Goal: Communication & Community: Answer question/provide support

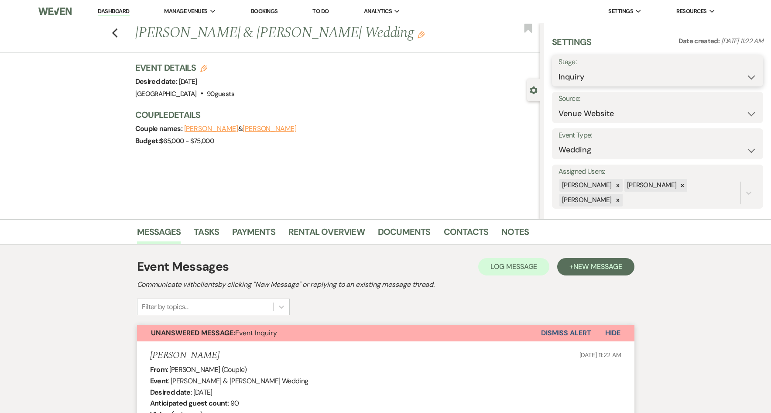
click at [746, 78] on select "Inquiry Follow Up Tour Requested Tour Confirmed Toured Proposal Sent Booked Lost" at bounding box center [657, 76] width 198 height 17
select select "9"
click at [558, 68] on select "Inquiry Follow Up Tour Requested Tour Confirmed Toured Proposal Sent Booked Lost" at bounding box center [657, 76] width 198 height 17
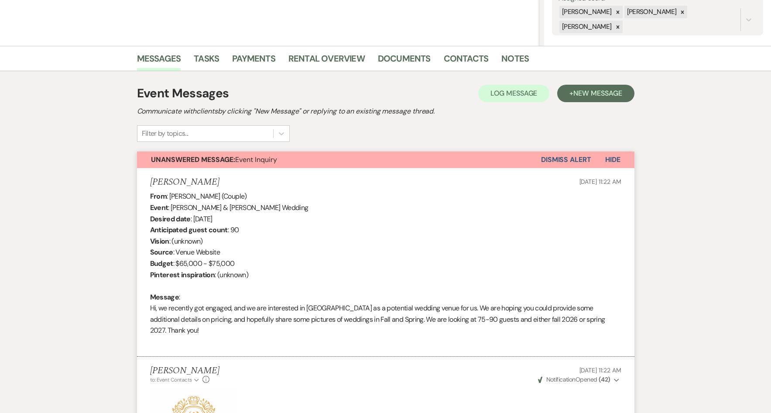
scroll to position [174, 0]
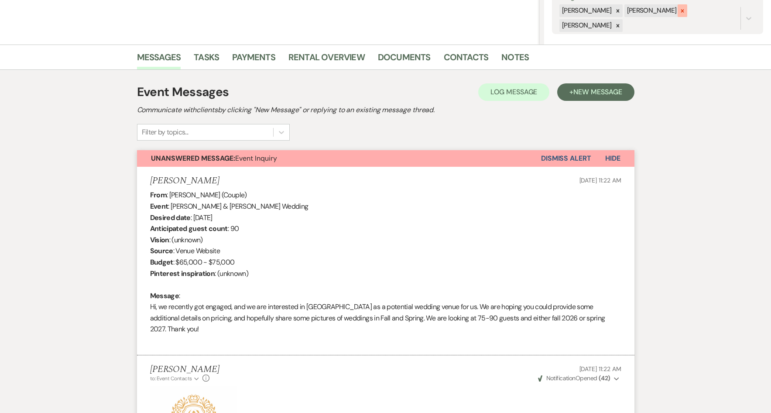
click at [679, 14] on icon at bounding box center [682, 11] width 6 height 6
click at [725, 9] on button "Save" at bounding box center [740, 11] width 44 height 17
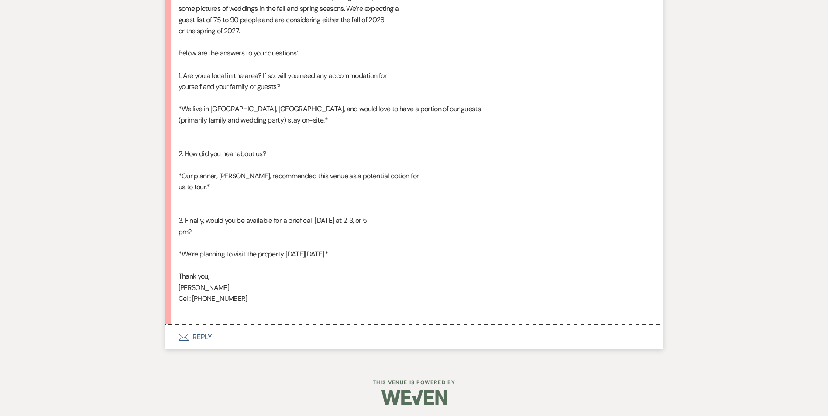
scroll to position [1033, 0]
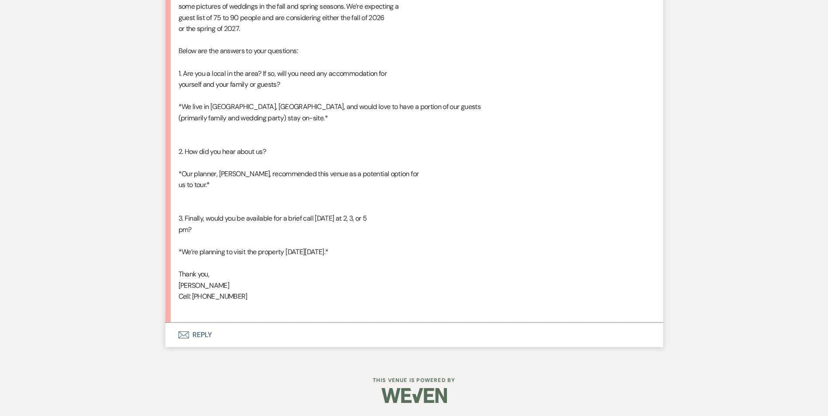
click at [201, 335] on button "Envelope Reply" at bounding box center [413, 335] width 497 height 24
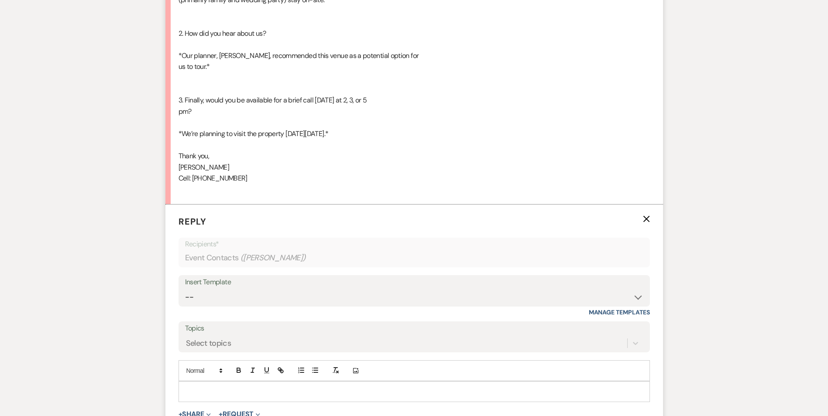
scroll to position [1163, 0]
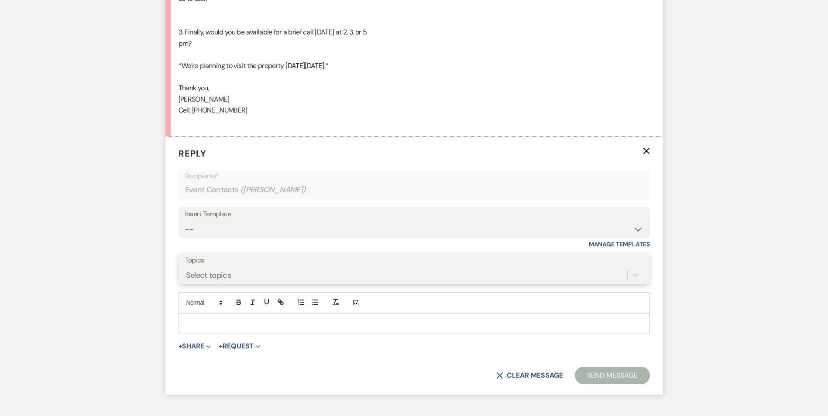
click at [227, 284] on div "Select topics" at bounding box center [414, 275] width 458 height 17
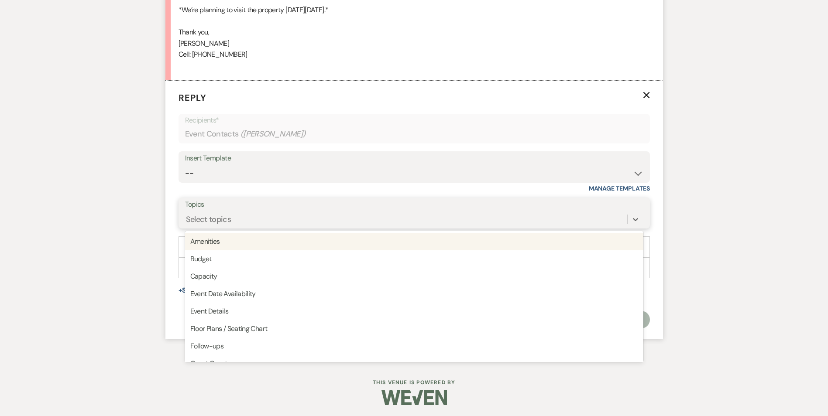
scroll to position [1277, 0]
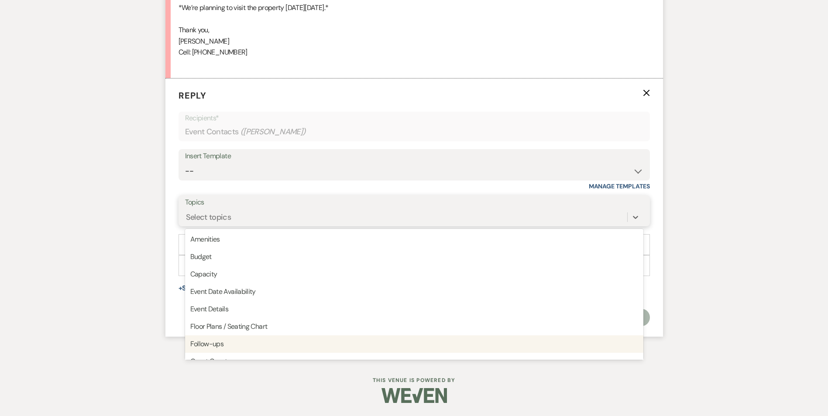
click at [220, 341] on div "Follow-ups" at bounding box center [414, 343] width 458 height 17
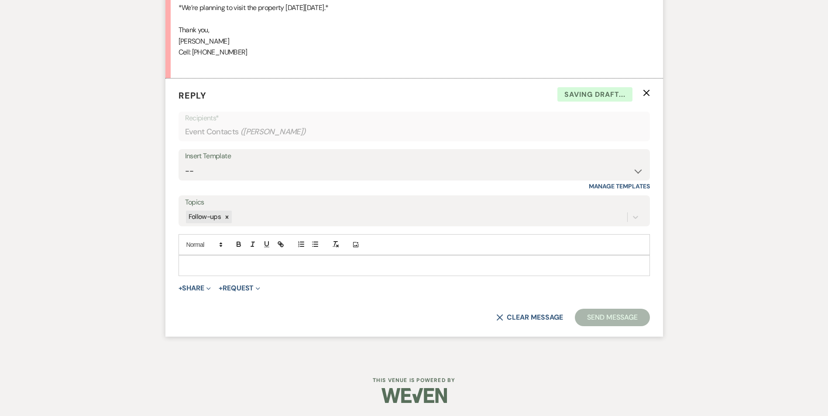
click at [216, 263] on p at bounding box center [413, 266] width 457 height 10
click at [357, 246] on icon "Add Photo" at bounding box center [355, 245] width 7 height 8
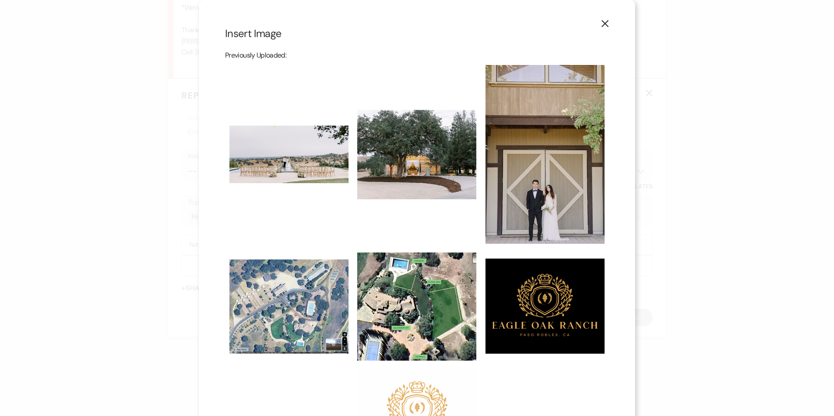
click at [415, 386] on img at bounding box center [417, 411] width 119 height 84
click at [0, 0] on input "checkbox" at bounding box center [0, 0] width 0 height 0
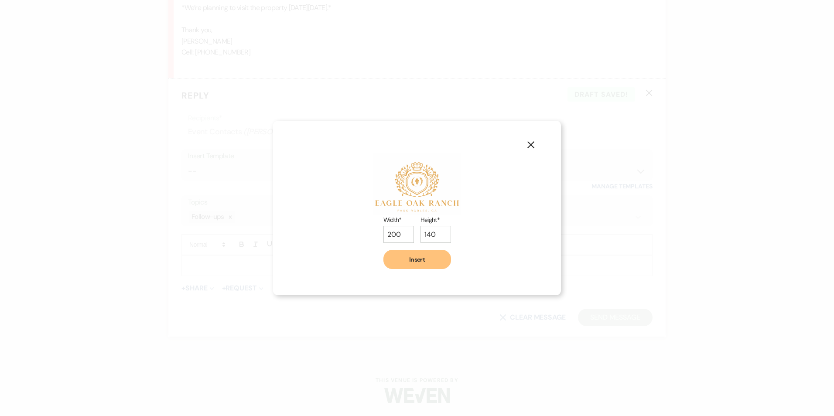
click at [421, 260] on button "Insert" at bounding box center [417, 259] width 68 height 19
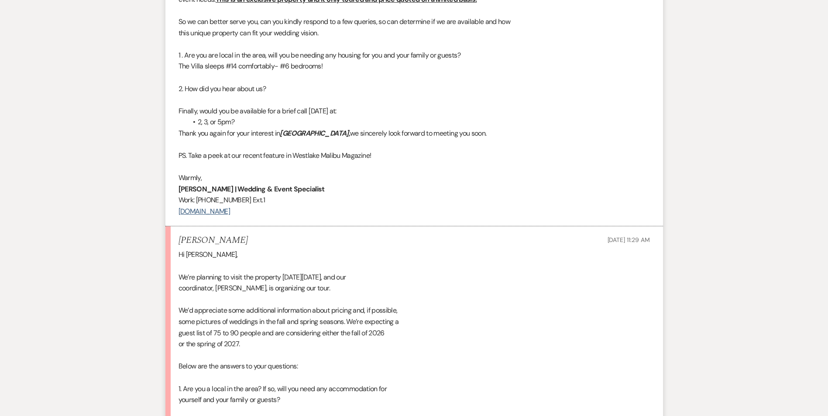
scroll to position [666, 0]
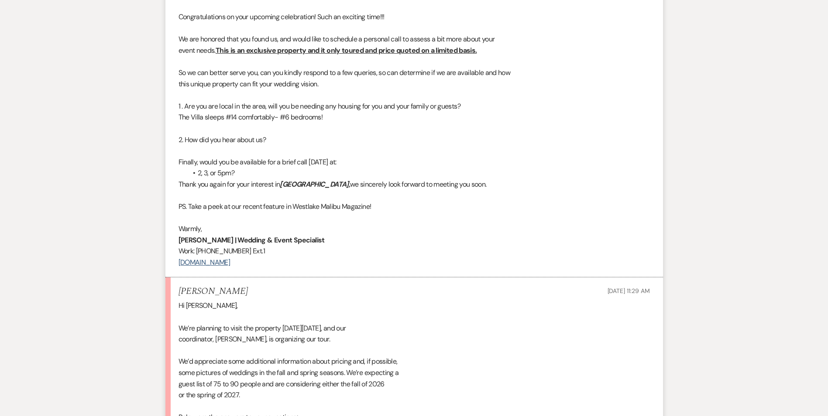
drag, startPoint x: 178, startPoint y: 227, endPoint x: 267, endPoint y: 262, distance: 96.2
click at [267, 262] on div "Welcome [PERSON_NAME], Thank you for your interest in [GEOGRAPHIC_DATA]! Congra…" at bounding box center [413, 81] width 471 height 374
drag, startPoint x: 267, startPoint y: 262, endPoint x: 228, endPoint y: 248, distance: 41.7
copy div "[PERSON_NAME] | Wedding & Event Specialist Work: [PHONE_NUMBER] Ext.1 [DOMAIN_N…"
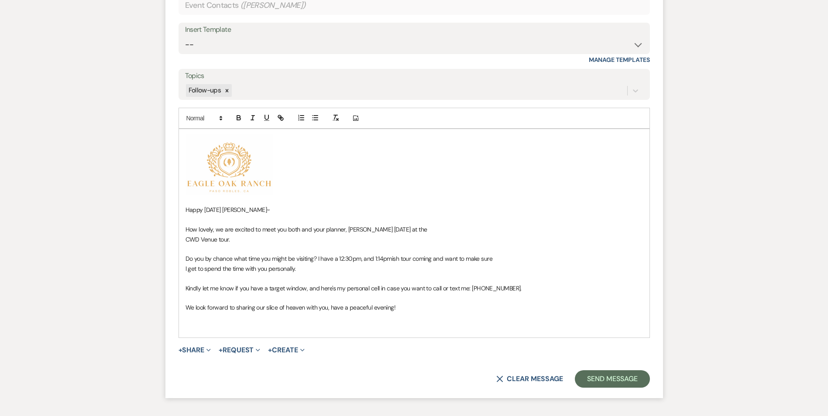
scroll to position [1408, 0]
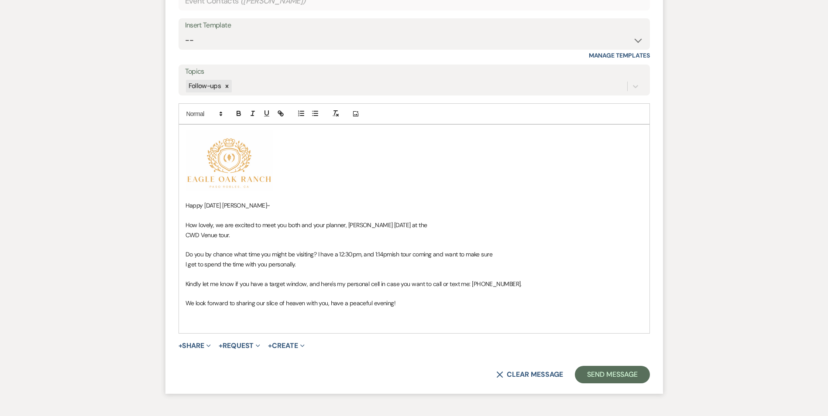
click at [210, 318] on p at bounding box center [413, 323] width 457 height 10
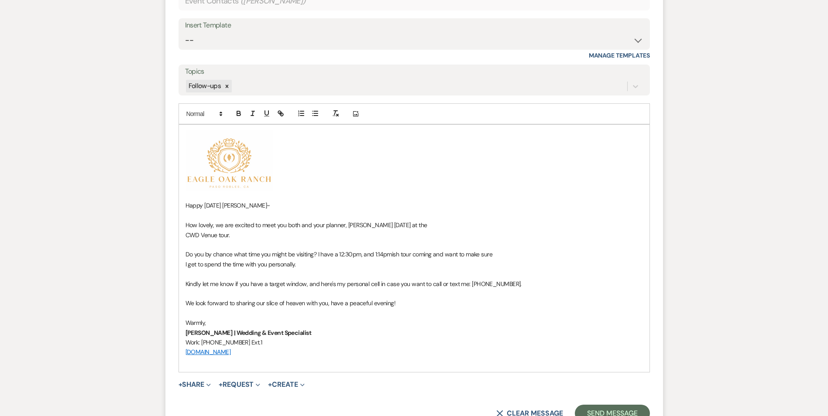
click at [431, 254] on p "Do you by chance what time you might be visiting? I have a 12:30pm, and 1:14pmi…" at bounding box center [413, 255] width 457 height 10
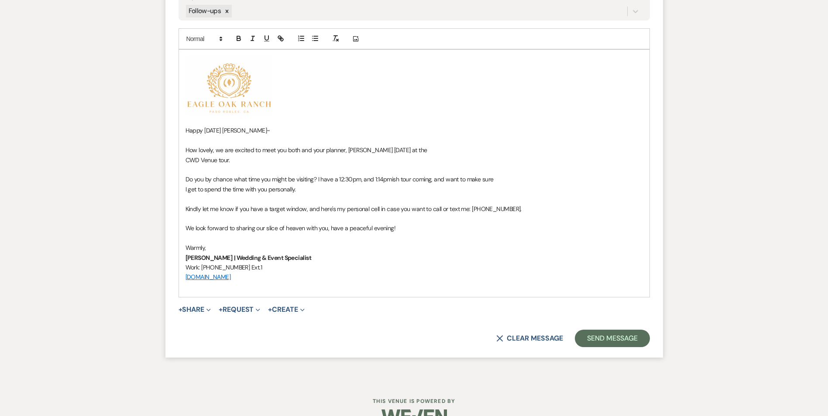
scroll to position [1504, 0]
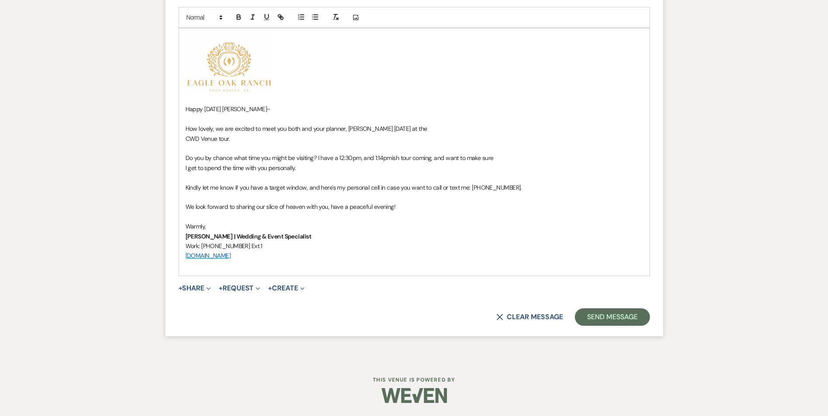
click at [504, 188] on p "Kindly let me know if you have a target window, and here's my personal cell in …" at bounding box center [413, 188] width 457 height 10
drag, startPoint x: 510, startPoint y: 188, endPoint x: 470, endPoint y: 188, distance: 40.1
click at [470, 188] on p "Kindly let me know if you have a target window, and here's my personal cell in …" at bounding box center [413, 188] width 457 height 10
drag, startPoint x: 470, startPoint y: 188, endPoint x: 459, endPoint y: 212, distance: 26.1
click at [459, 212] on p at bounding box center [413, 217] width 457 height 10
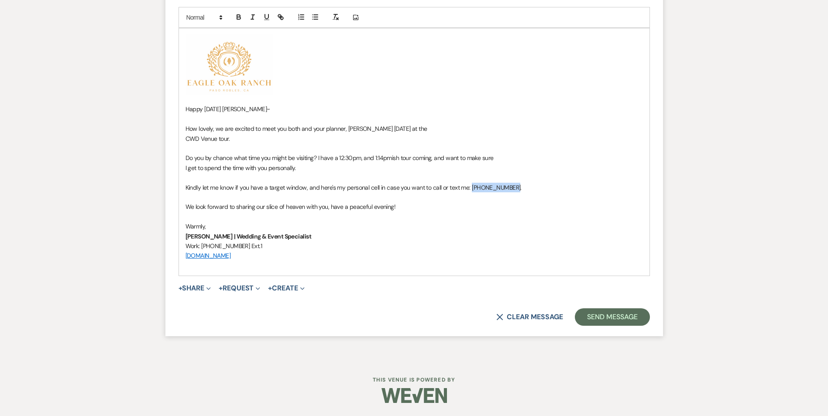
drag, startPoint x: 507, startPoint y: 187, endPoint x: 469, endPoint y: 189, distance: 38.0
click at [469, 189] on p "Kindly let me know if you have a target window, and here's my personal cell in …" at bounding box center [413, 188] width 457 height 10
click at [237, 18] on icon "button" at bounding box center [238, 18] width 3 height 2
drag, startPoint x: 482, startPoint y: 238, endPoint x: 561, endPoint y: 312, distance: 108.0
click at [488, 239] on p "[PERSON_NAME] | Wedding & Event Specialist" at bounding box center [413, 237] width 457 height 10
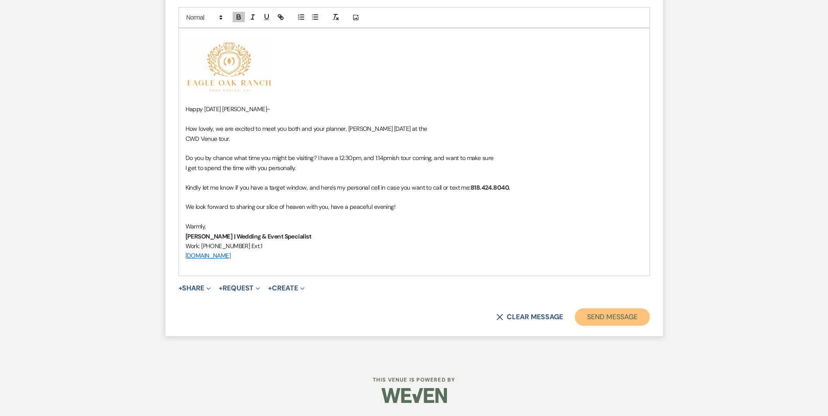
click at [624, 315] on button "Send Message" at bounding box center [612, 316] width 75 height 17
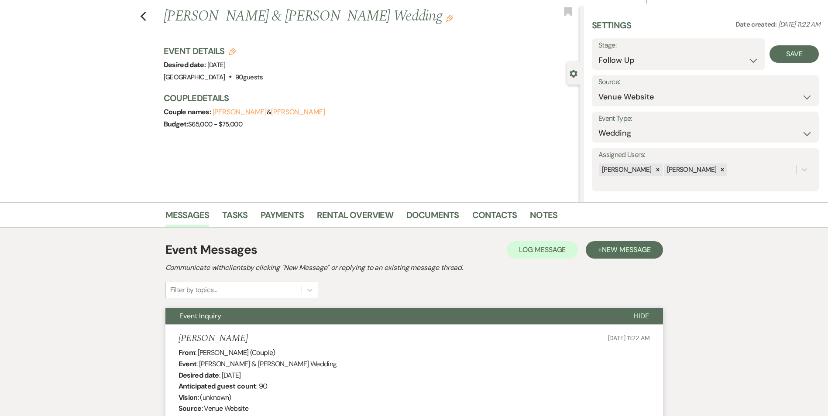
scroll to position [0, 0]
